Goal: Transaction & Acquisition: Purchase product/service

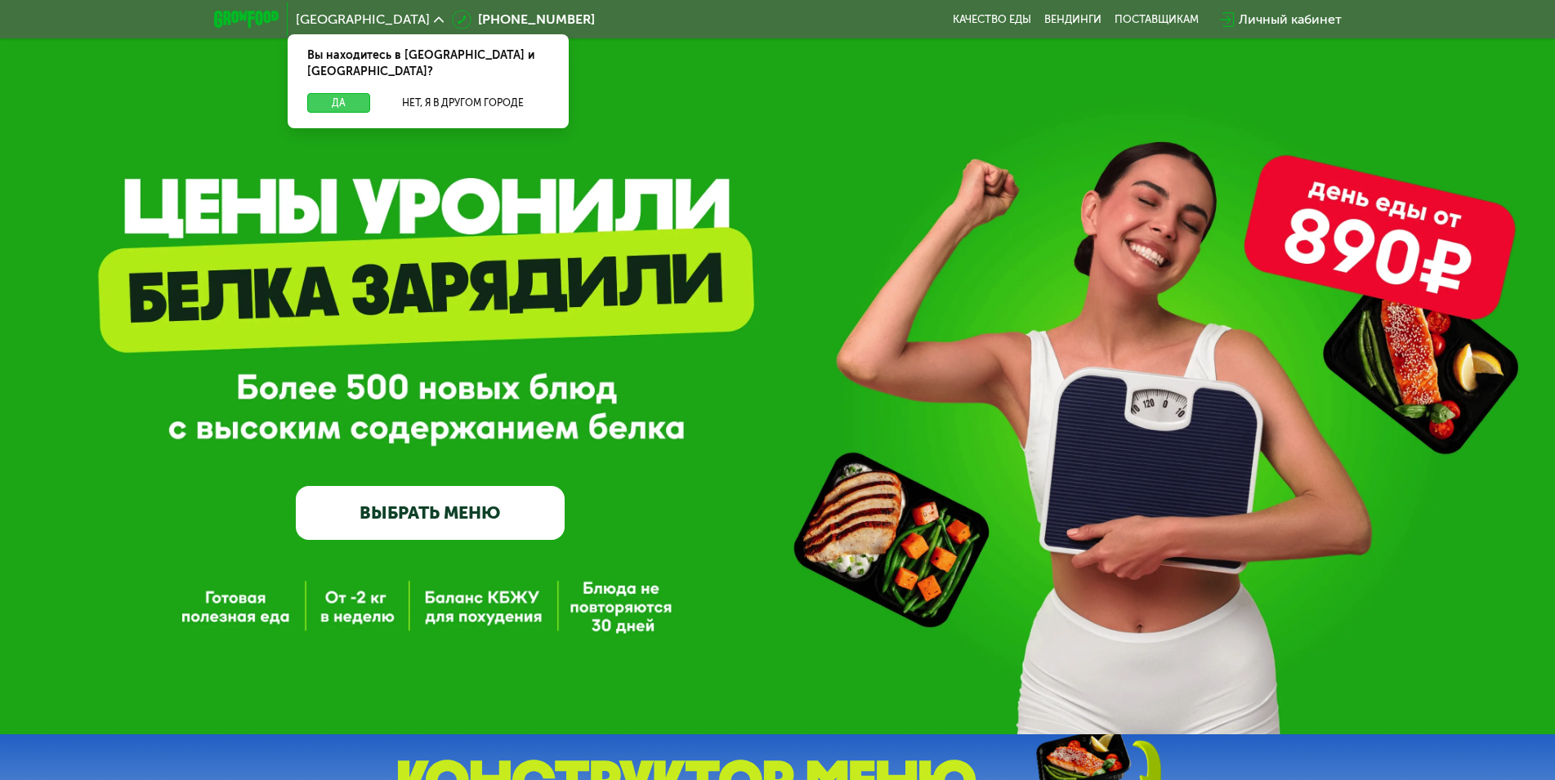
click at [326, 93] on button "Да" at bounding box center [338, 103] width 63 height 20
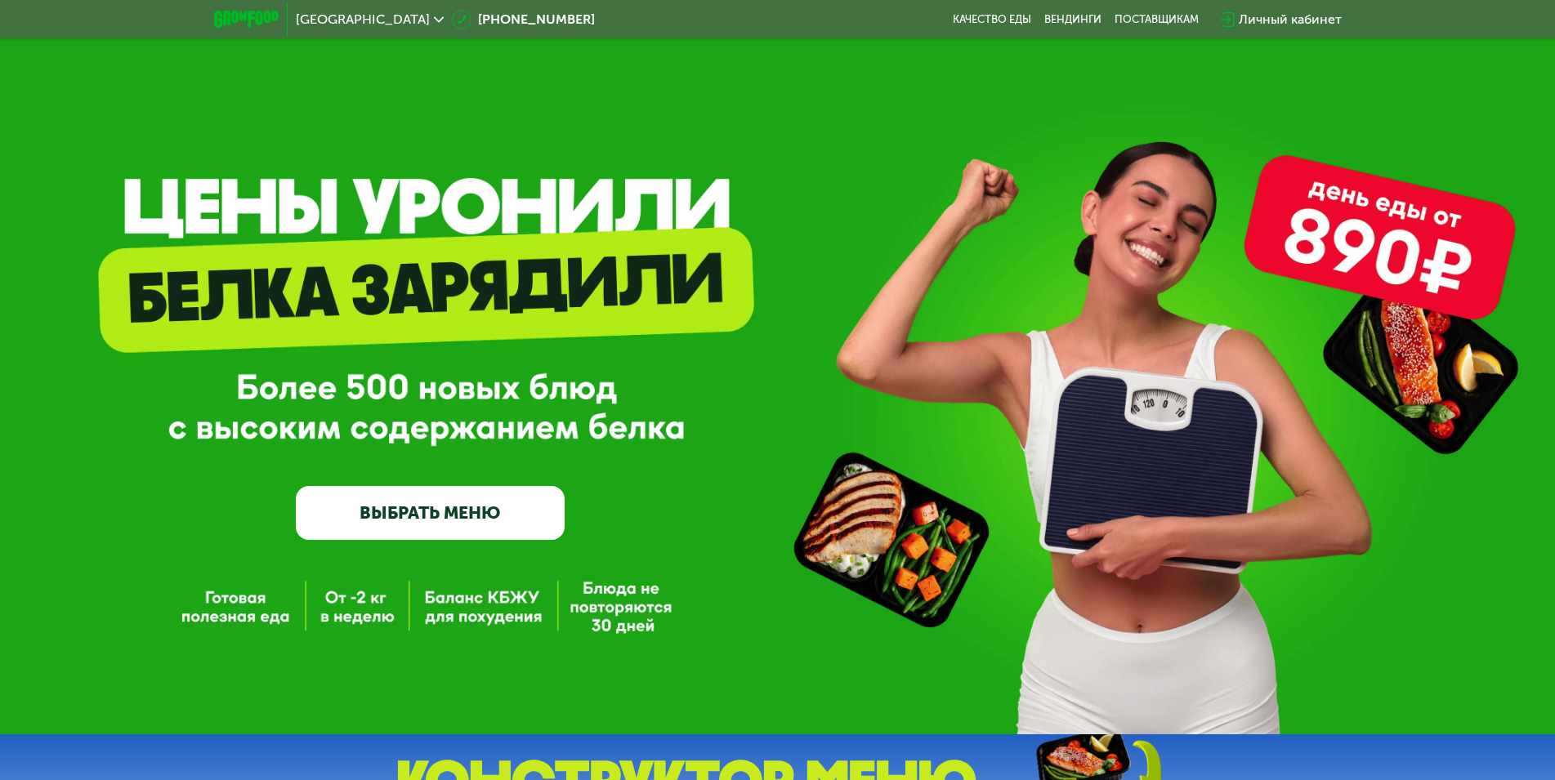
click at [515, 498] on link "ВЫБРАТЬ МЕНЮ" at bounding box center [430, 513] width 269 height 54
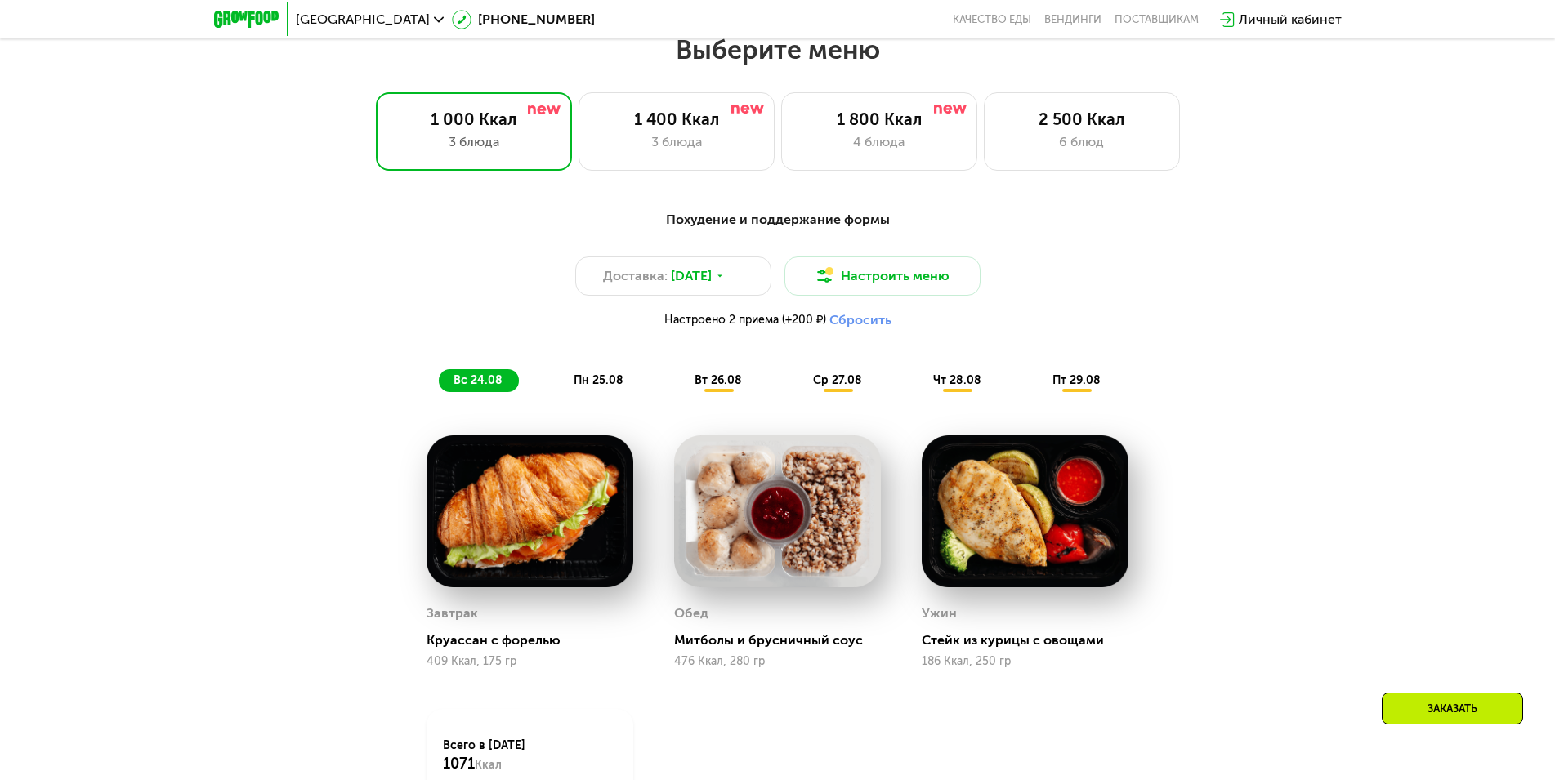
scroll to position [799, 0]
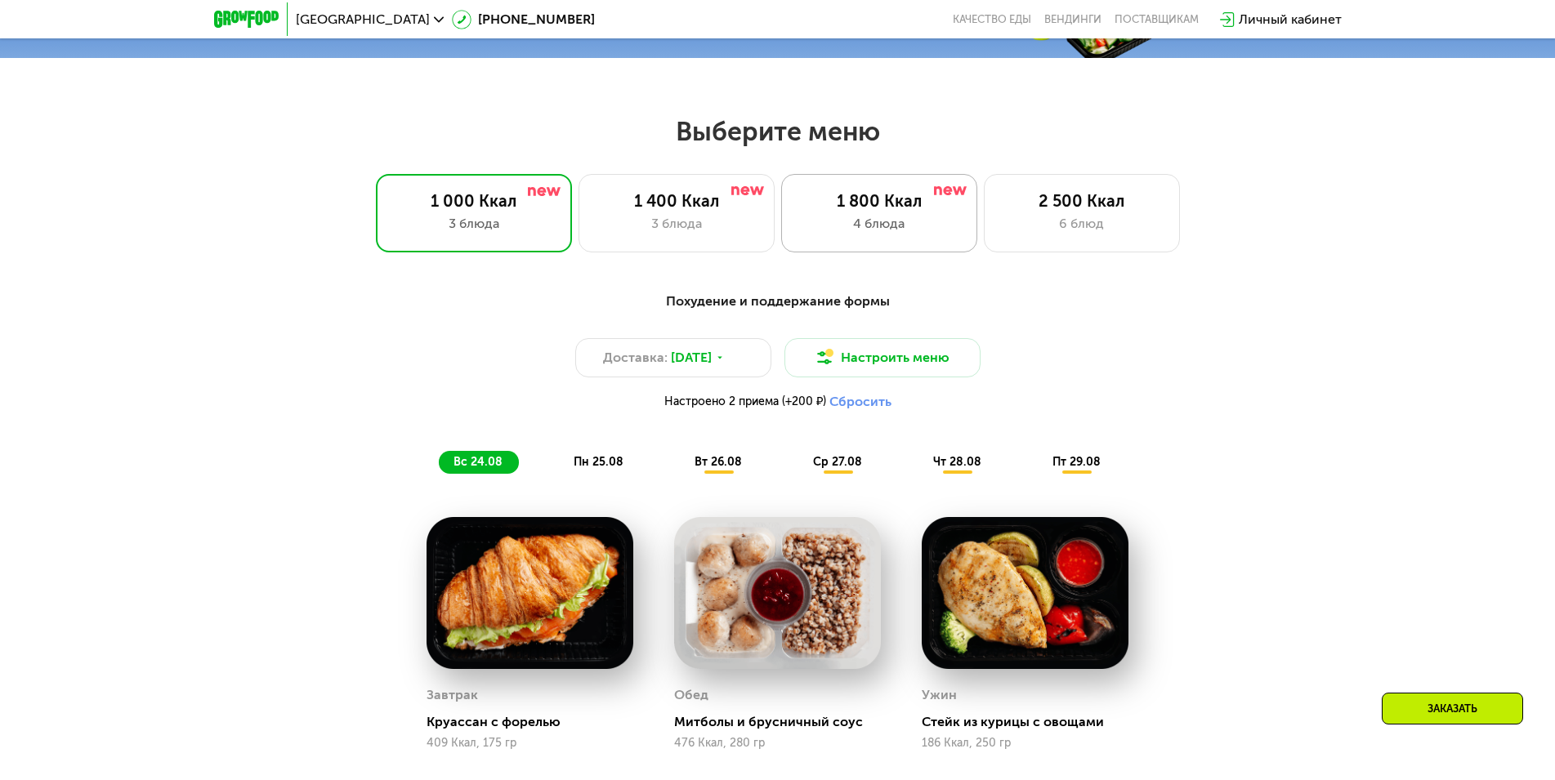
click at [899, 229] on div "4 блюда" at bounding box center [879, 224] width 162 height 20
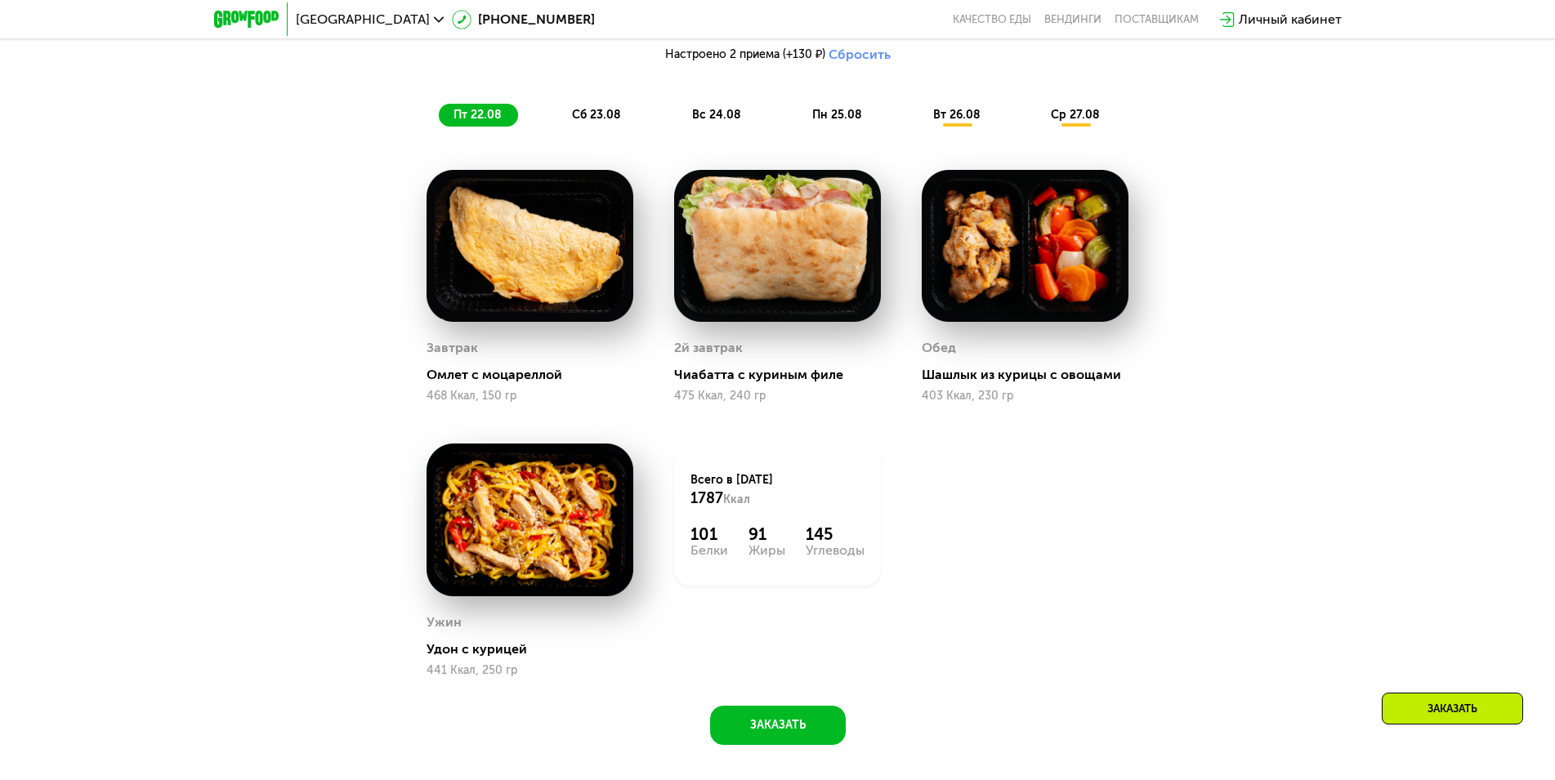
scroll to position [1044, 0]
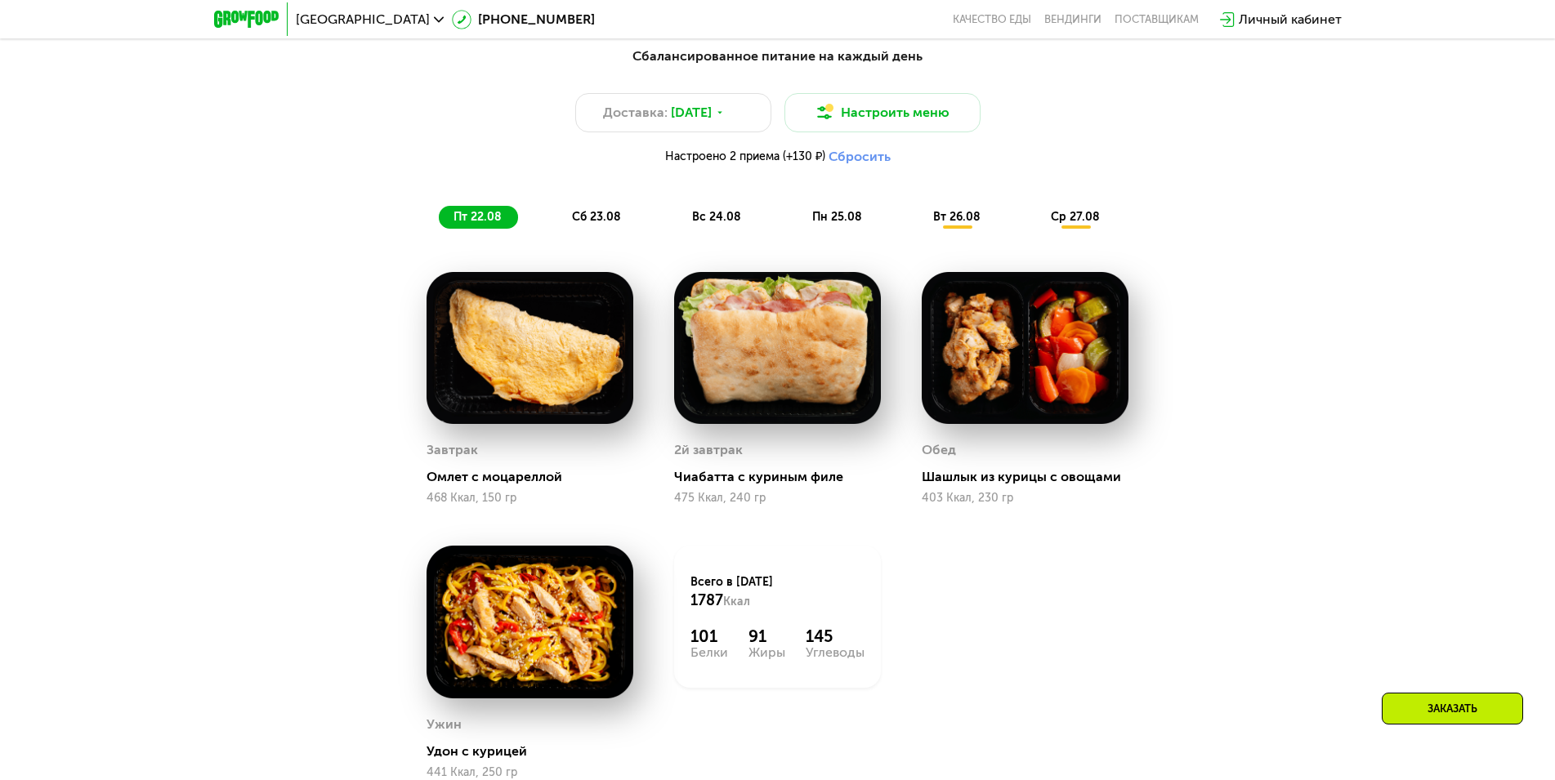
click at [600, 221] on span "сб 23.08" at bounding box center [596, 217] width 49 height 14
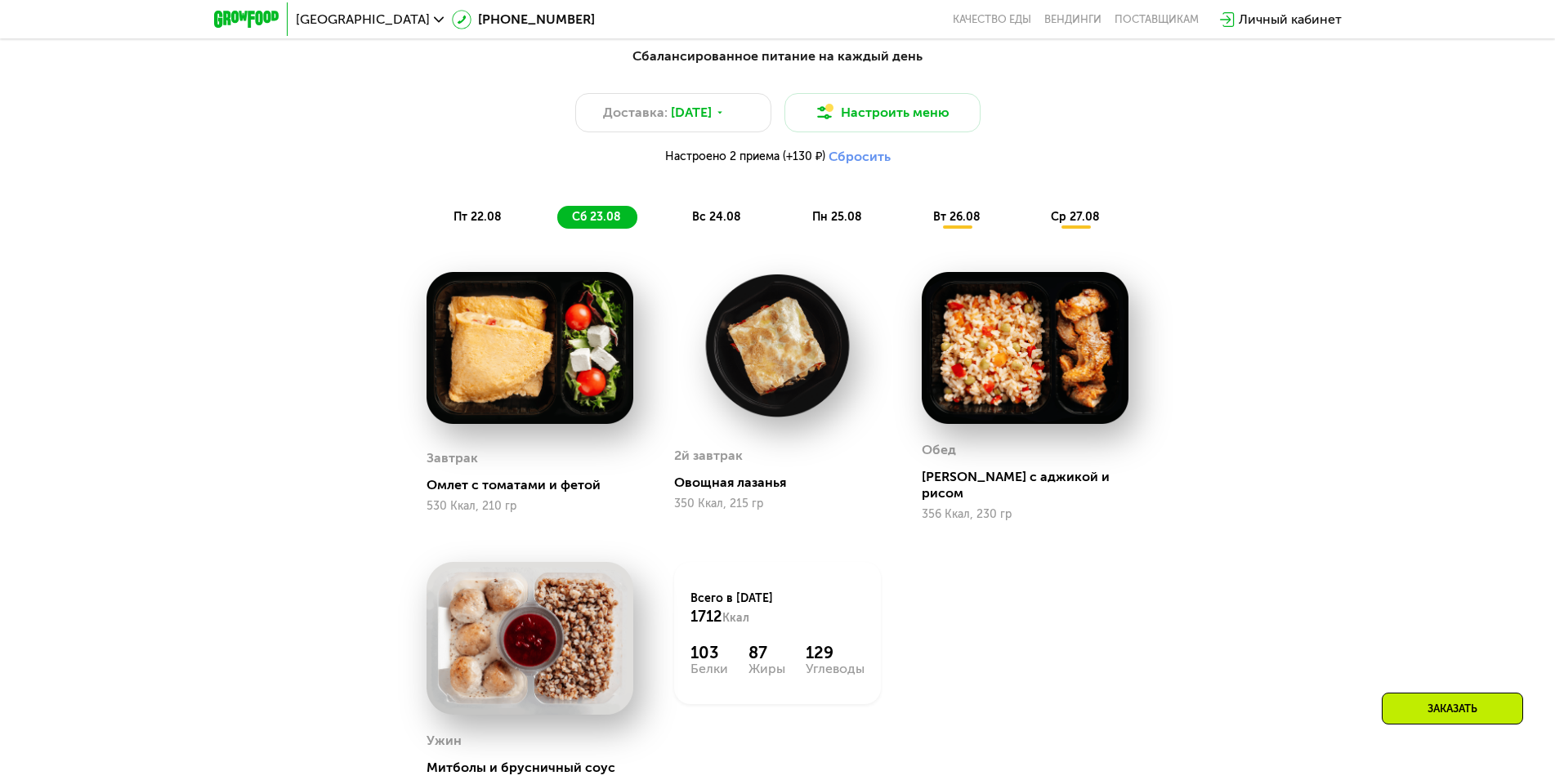
click at [726, 217] on span "вс 24.08" at bounding box center [716, 217] width 49 height 14
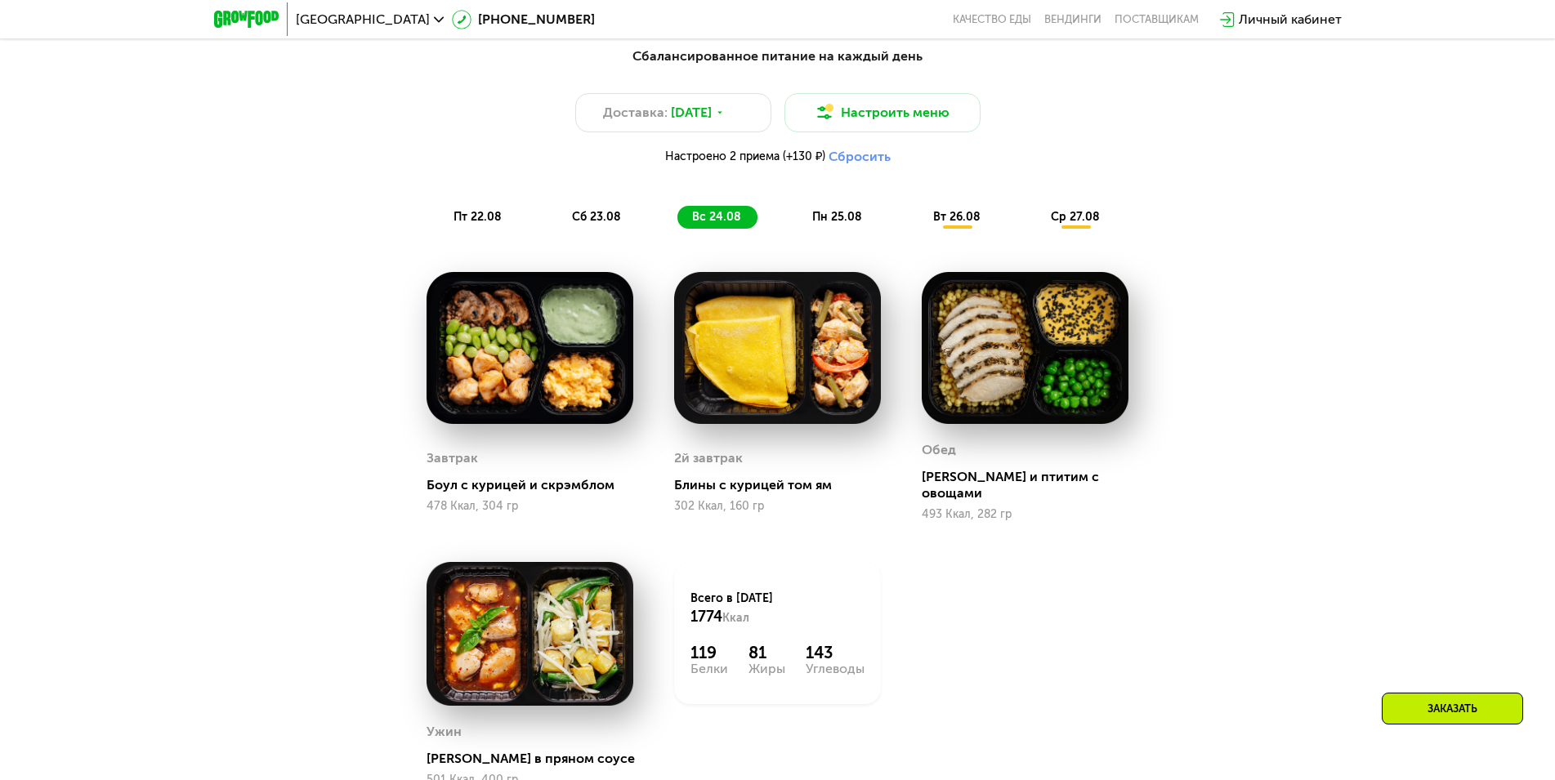
click at [1323, 373] on div "Сбалансированное питание на каждый день Доставка: [DATE] Настроить меню Настрое…" at bounding box center [777, 460] width 1555 height 872
click at [1272, 375] on div "Сбалансированное питание на каждый день Доставка: [DATE] Настроить меню Настрое…" at bounding box center [777, 446] width 1006 height 819
click at [828, 224] on span "пн 25.08" at bounding box center [837, 217] width 50 height 14
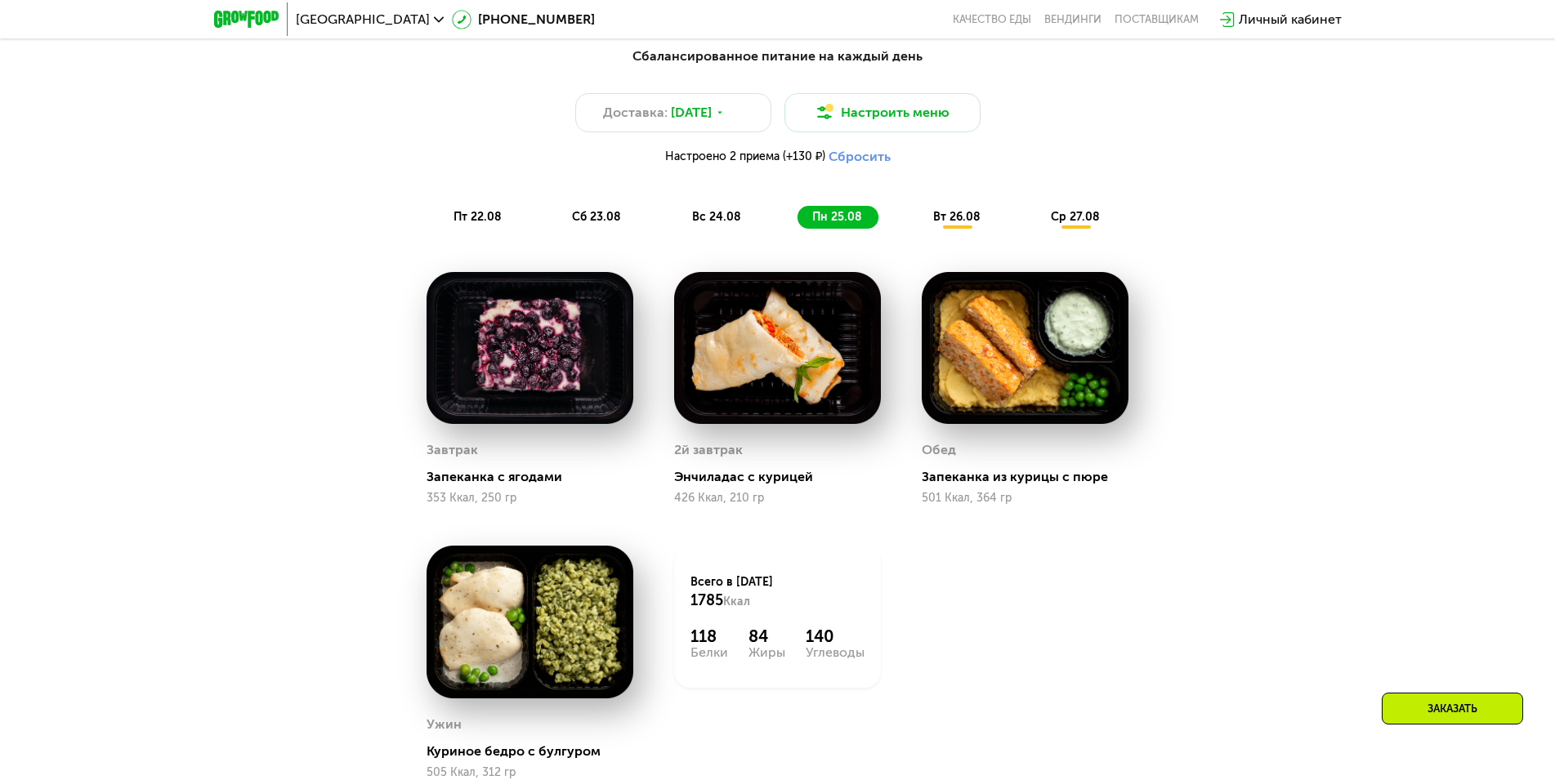
click at [962, 216] on span "вт 26.08" at bounding box center [956, 217] width 47 height 14
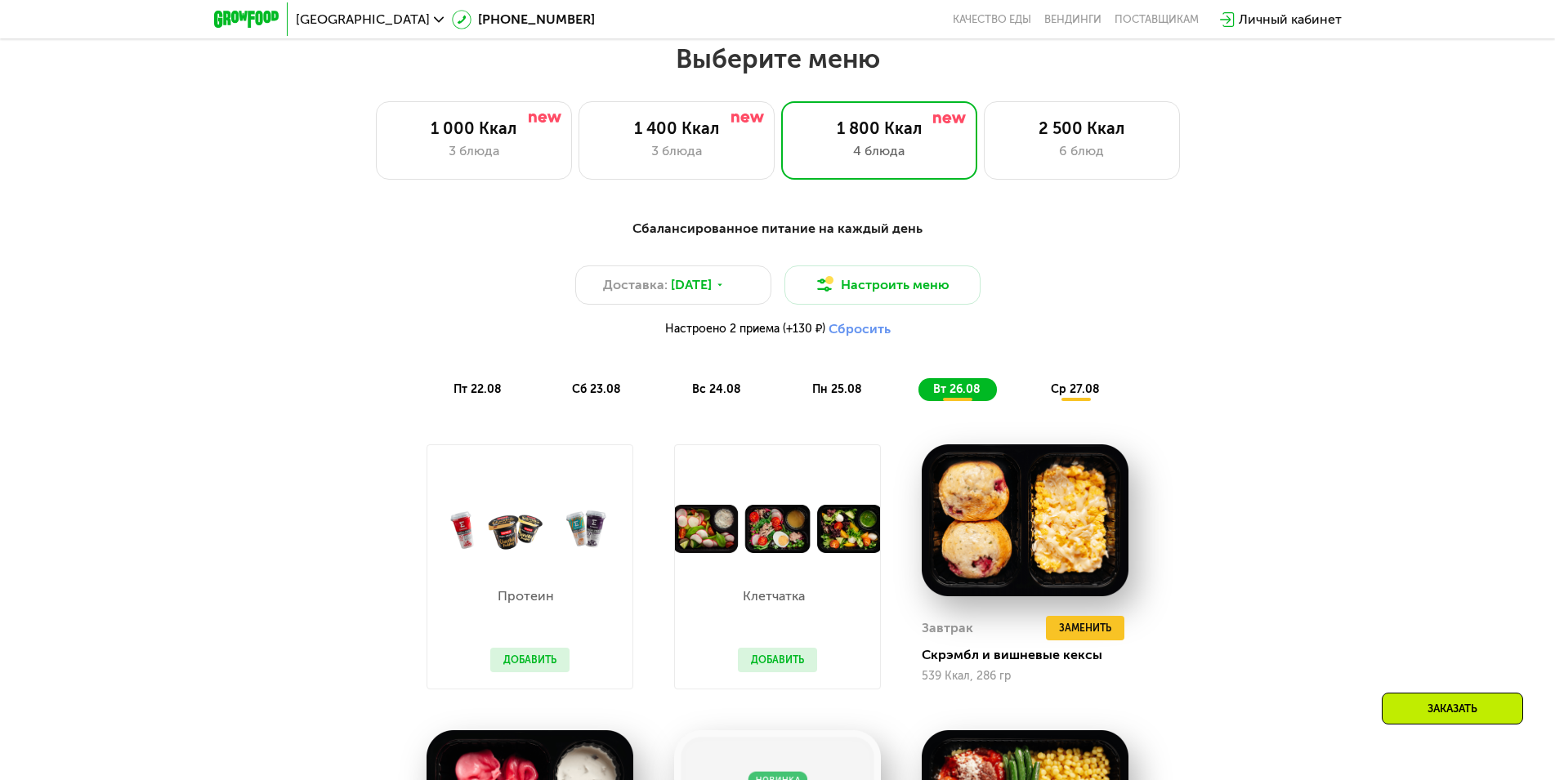
scroll to position [799, 0]
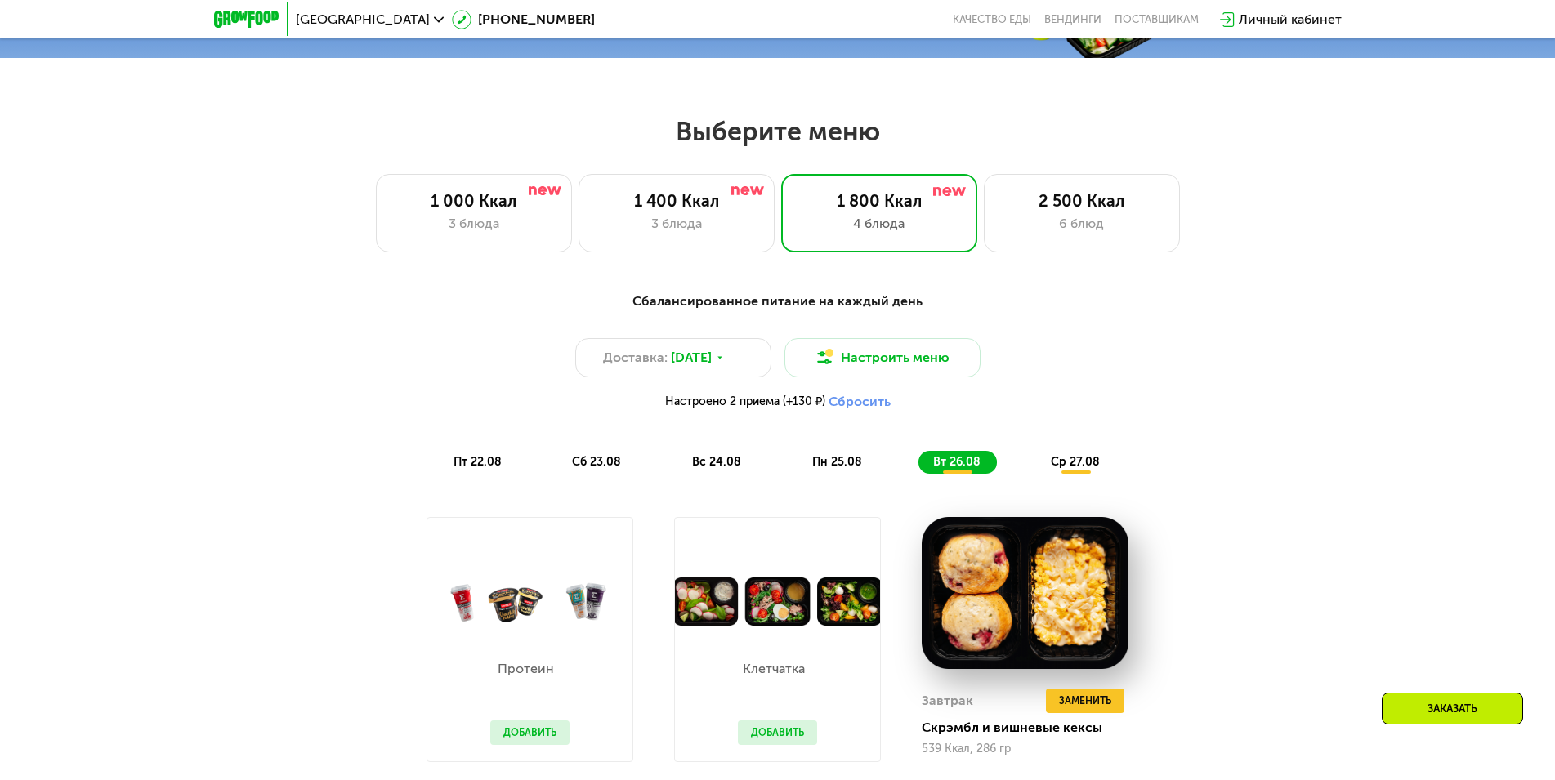
click at [1061, 456] on div "ср 27.08" at bounding box center [1076, 462] width 80 height 23
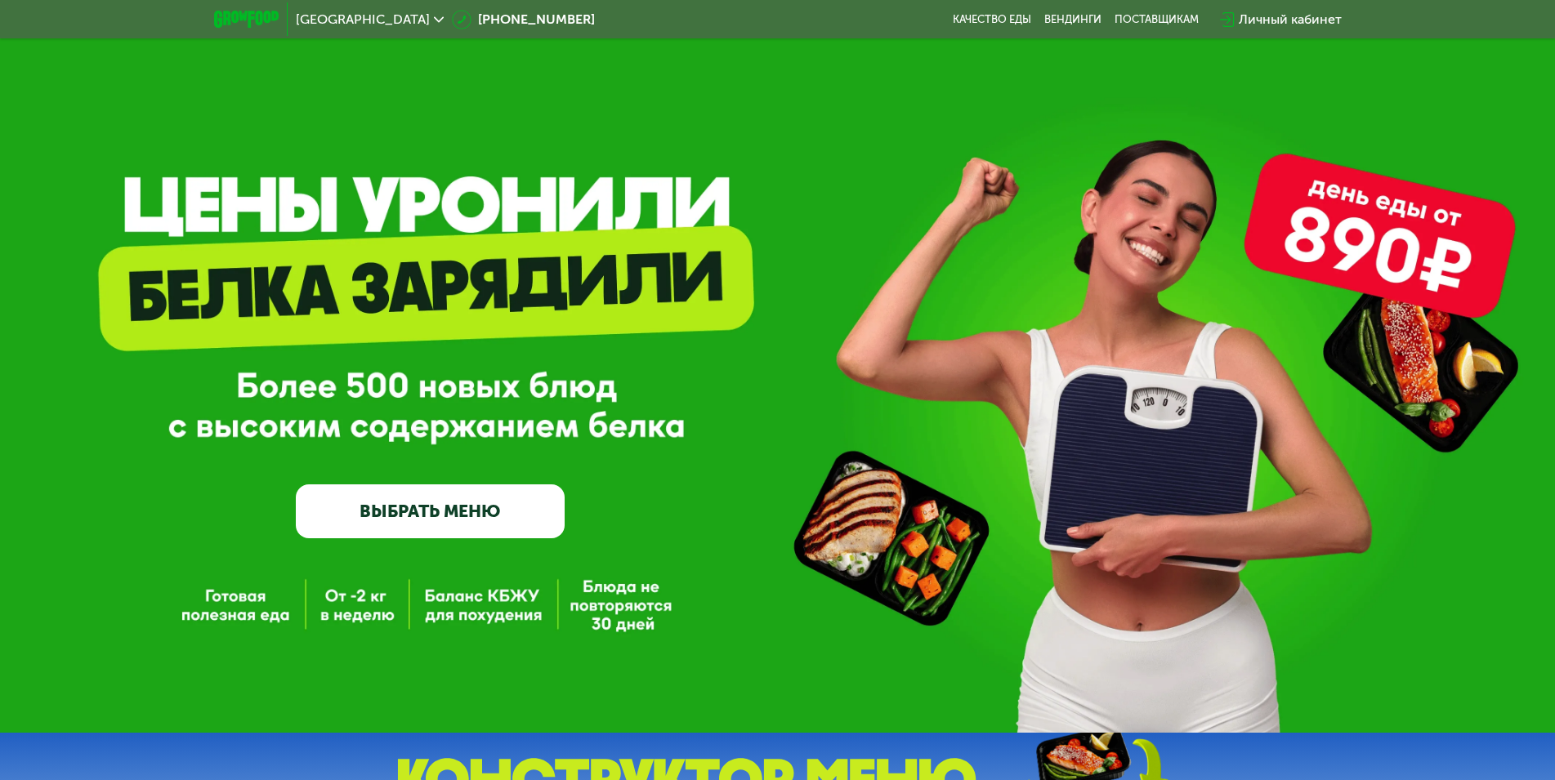
scroll to position [0, 0]
